Goal: Task Accomplishment & Management: Use online tool/utility

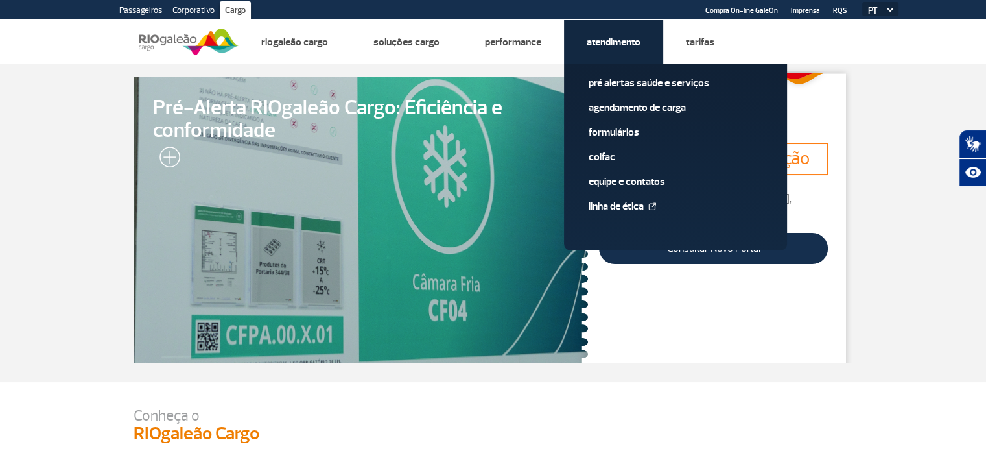
click at [654, 114] on span "Agendamento de Carga" at bounding box center [676, 112] width 174 height 25
click at [657, 112] on link "Agendamento de Carga" at bounding box center [676, 107] width 174 height 14
click at [643, 102] on link "Agendamento de Carga" at bounding box center [676, 107] width 174 height 14
click at [606, 104] on link "Agendamento de Carga" at bounding box center [676, 107] width 174 height 14
